Goal: Transaction & Acquisition: Purchase product/service

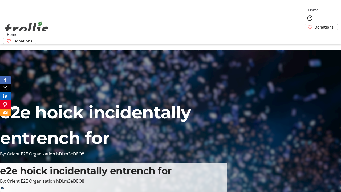
click at [315, 24] on span "Donations" at bounding box center [324, 27] width 19 height 6
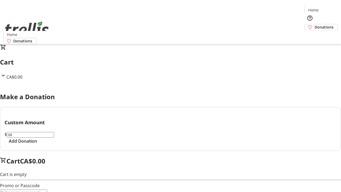
click at [37, 144] on span "Add Donation" at bounding box center [23, 141] width 28 height 6
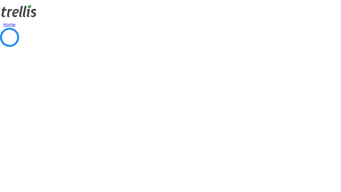
select select "CA"
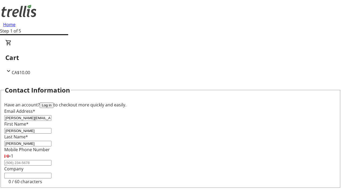
type input "Kelowna"
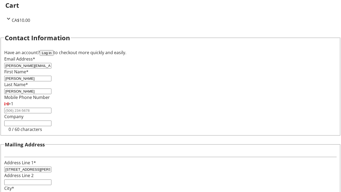
select select "BC"
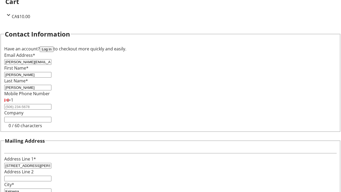
type input "Kelowna"
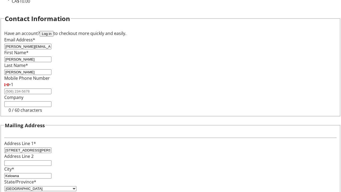
type input "V1Y 0C2"
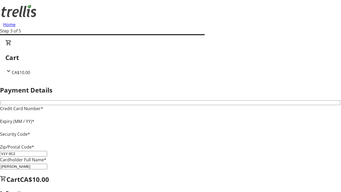
type input "V1Y 0C2"
